Goal: Check status: Check status

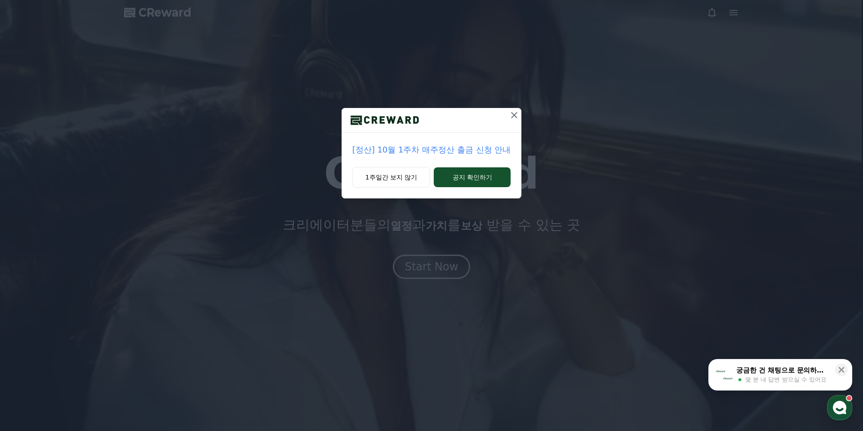
click at [515, 114] on icon at bounding box center [514, 115] width 6 height 6
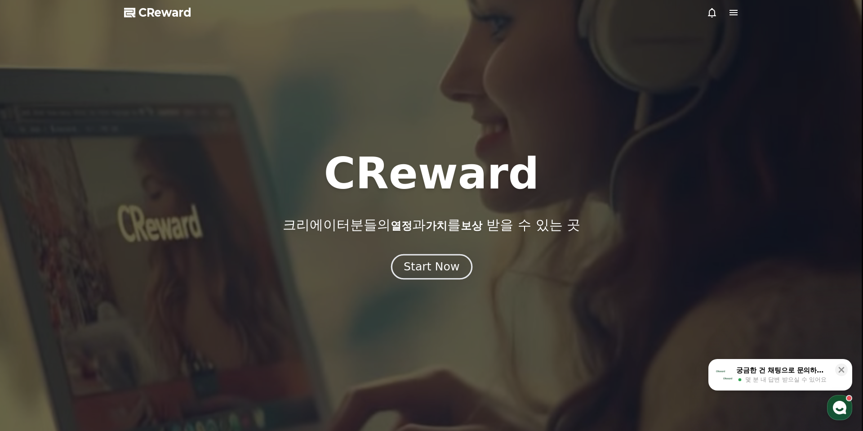
click at [440, 264] on div "Start Now" at bounding box center [432, 266] width 56 height 15
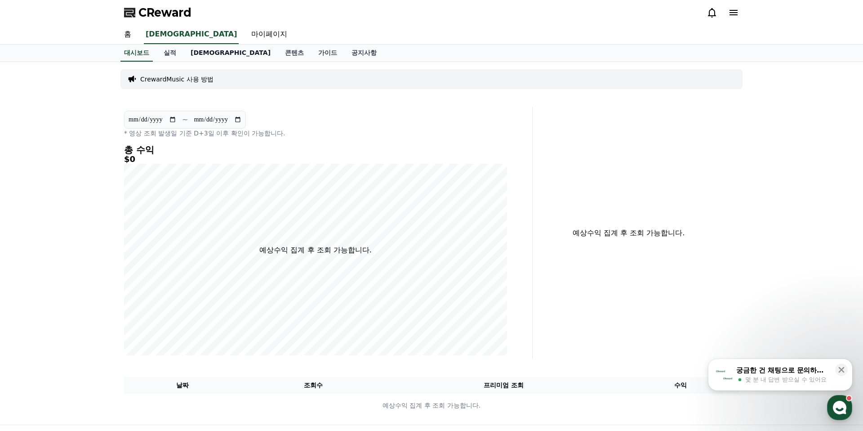
click at [196, 53] on link "[DEMOGRAPHIC_DATA]" at bounding box center [230, 52] width 94 height 17
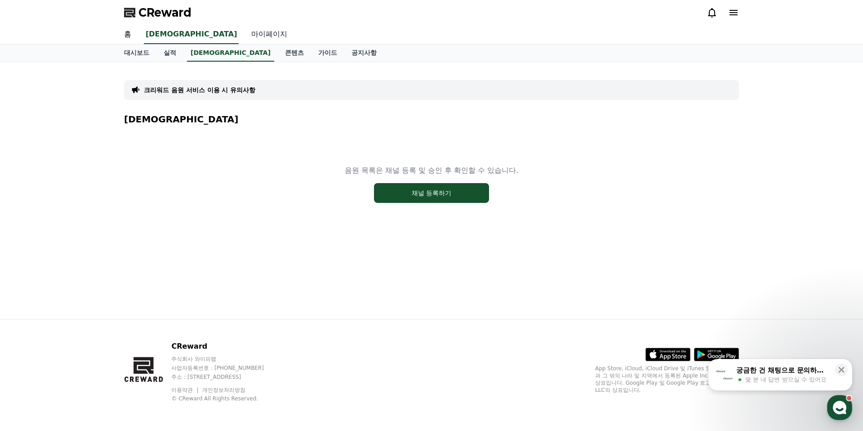
click at [244, 36] on link "마이페이지" at bounding box center [269, 34] width 50 height 19
select select "**********"
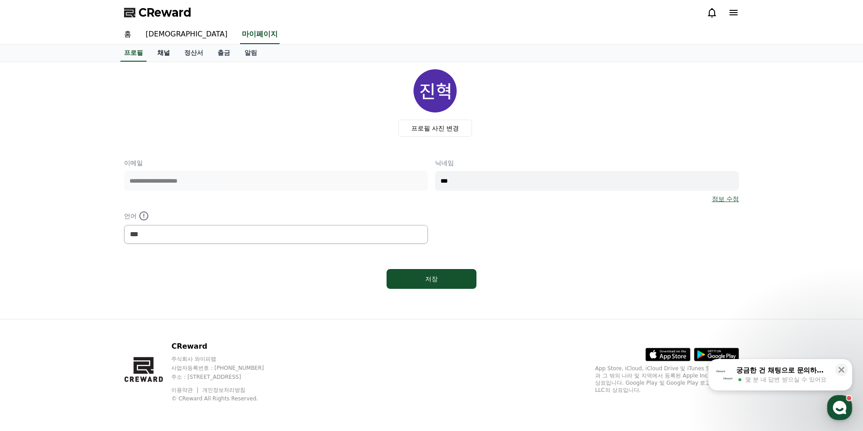
click at [164, 53] on link "채널" at bounding box center [163, 52] width 27 height 17
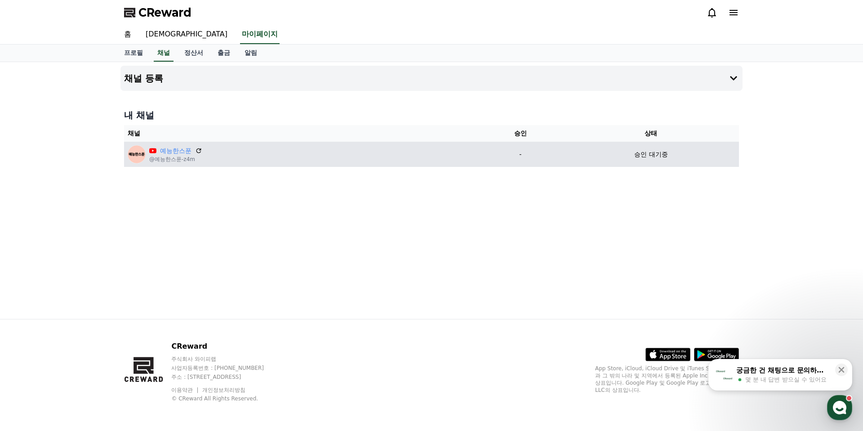
click at [247, 151] on div "예능한스푼 @예능한스푼-z4m" at bounding box center [301, 154] width 347 height 18
click at [266, 153] on div "예능한스푼 @예능한스푼-z4m" at bounding box center [301, 154] width 347 height 18
click at [644, 162] on td "승인 대기중" at bounding box center [651, 154] width 176 height 25
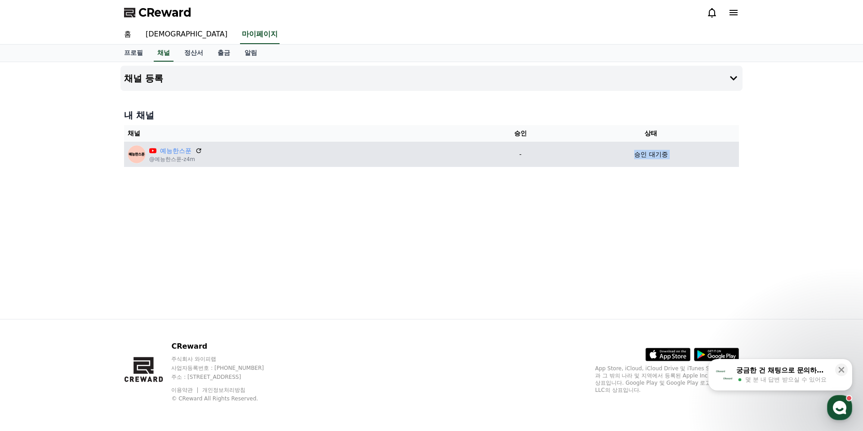
click at [644, 162] on td "승인 대기중" at bounding box center [651, 154] width 176 height 25
